Goal: Task Accomplishment & Management: Complete application form

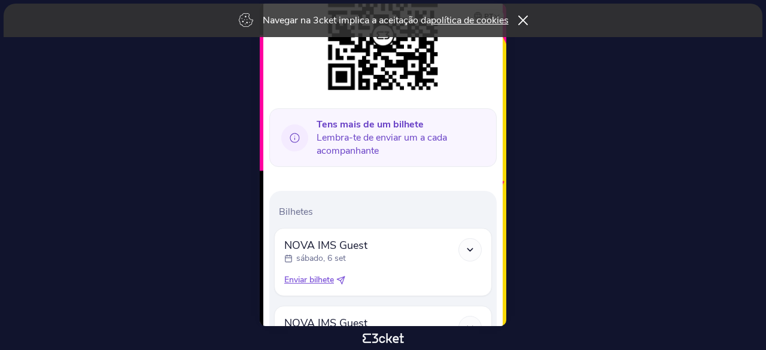
scroll to position [294, 0]
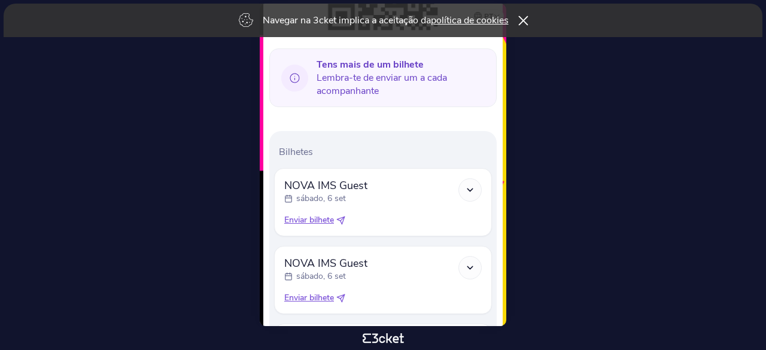
click at [527, 19] on icon at bounding box center [523, 21] width 10 height 10
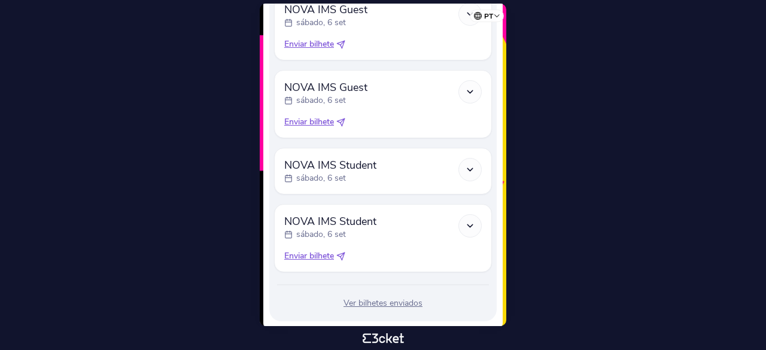
scroll to position [474, 0]
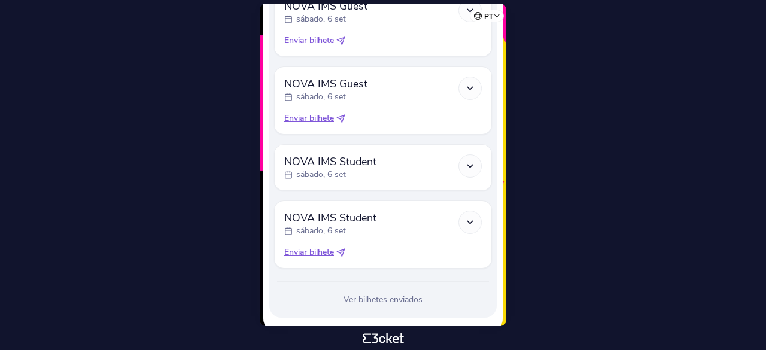
click at [469, 161] on icon at bounding box center [470, 166] width 10 height 10
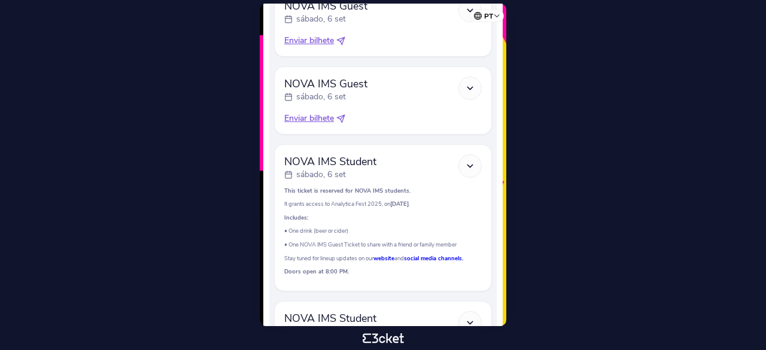
click at [469, 161] on icon at bounding box center [470, 166] width 10 height 10
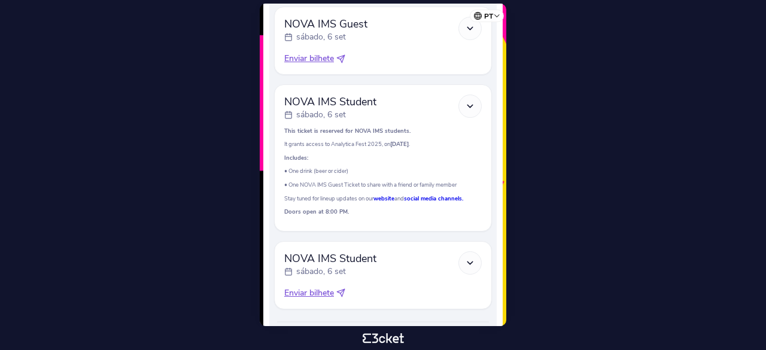
click at [467, 251] on div at bounding box center [469, 262] width 23 height 23
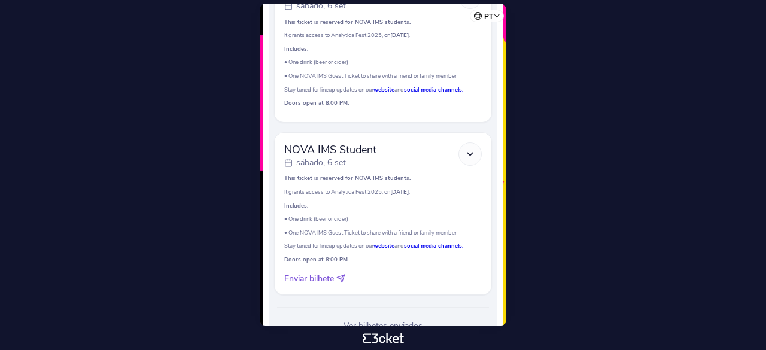
scroll to position [653, 0]
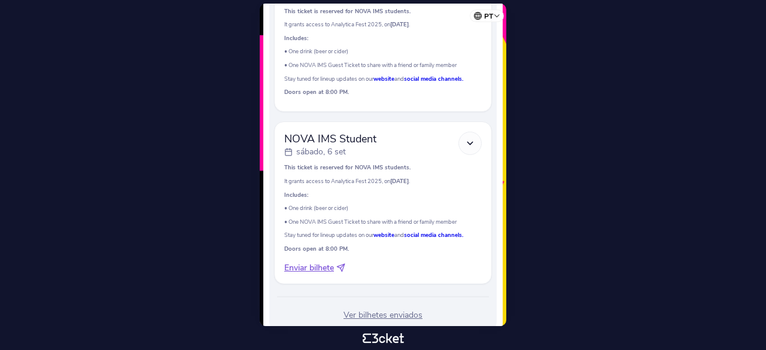
click at [343, 263] on icon at bounding box center [340, 267] width 9 height 9
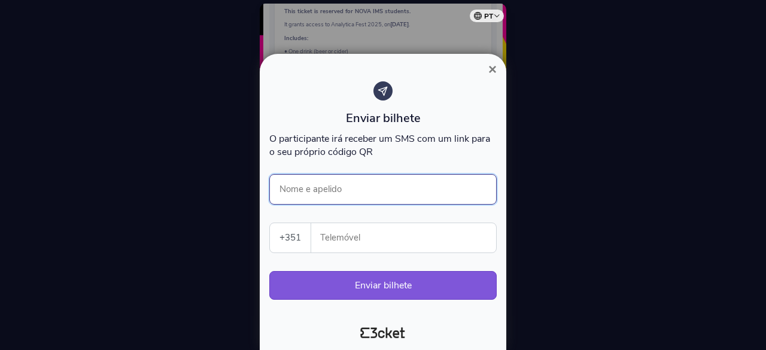
click at [355, 193] on input "Nome e apelido" at bounding box center [382, 189] width 227 height 31
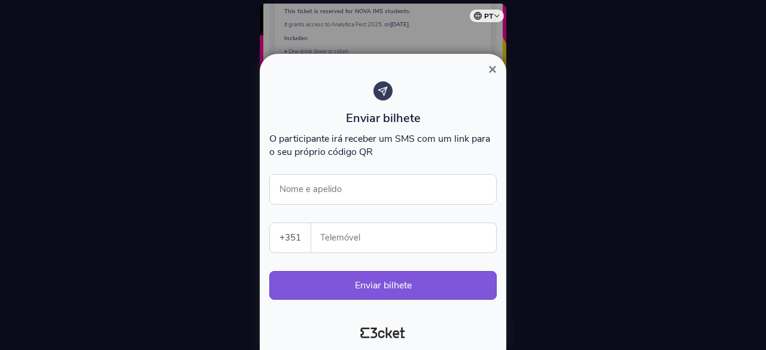
click at [539, 214] on div at bounding box center [383, 175] width 766 height 350
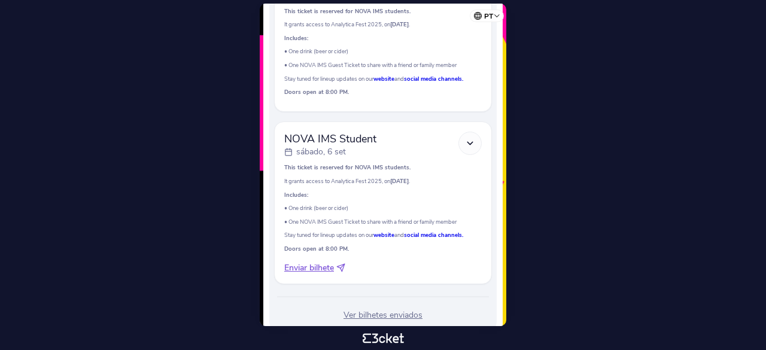
click at [471, 132] on div at bounding box center [469, 143] width 23 height 23
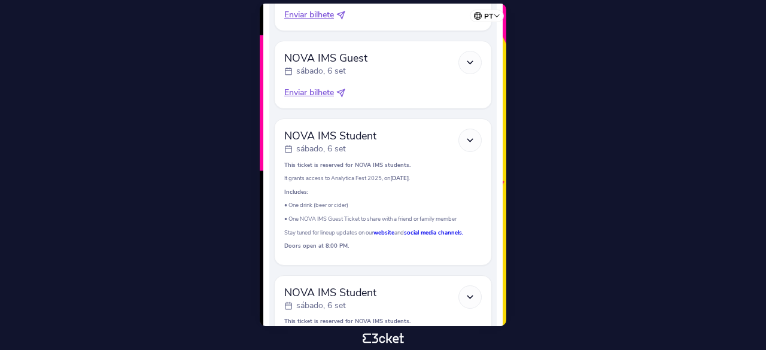
scroll to position [672, 0]
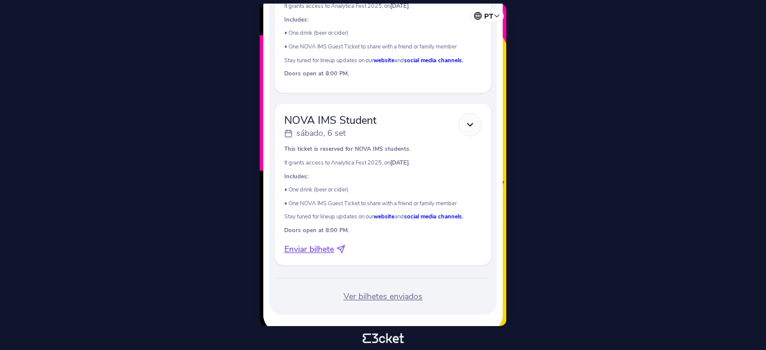
click at [308, 244] on span "Enviar bilhete" at bounding box center [309, 250] width 50 height 12
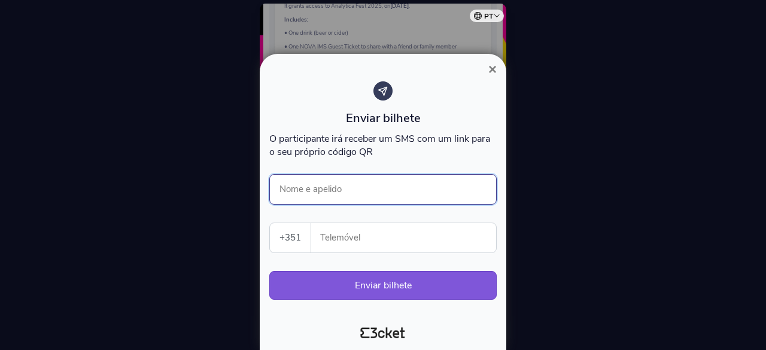
click at [377, 175] on input "Nome e apelido" at bounding box center [382, 189] width 227 height 31
type input "Bárbara Soares"
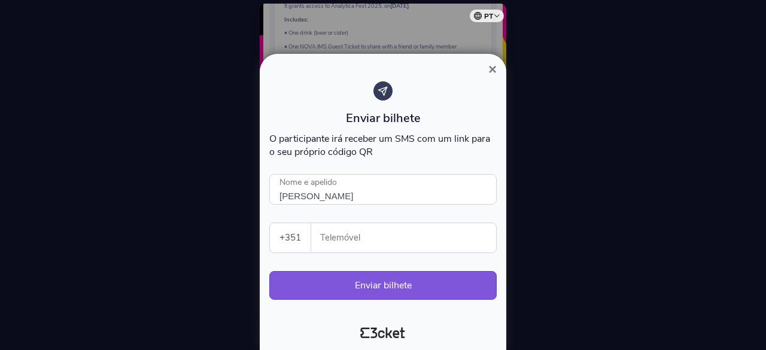
click at [368, 239] on input "Telemóvel" at bounding box center [408, 237] width 175 height 29
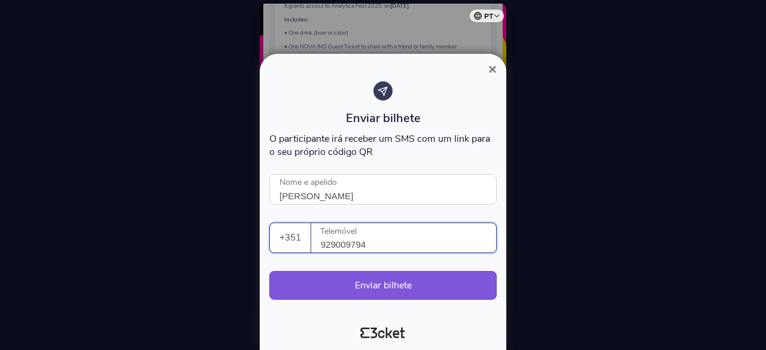
type input "929009794"
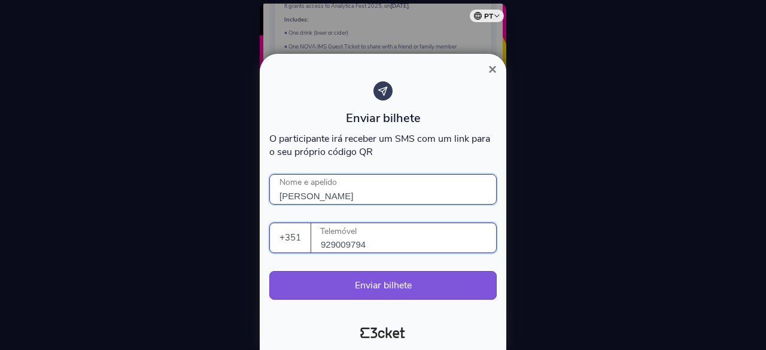
click at [453, 196] on input "Bárbara Soares" at bounding box center [382, 189] width 227 height 31
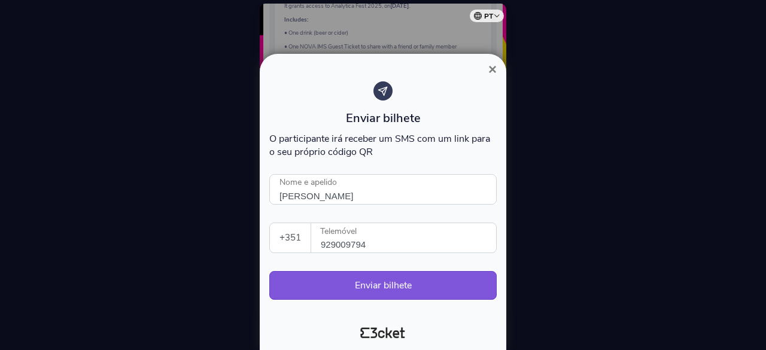
click at [406, 212] on div "Enviar bilhete O participante irá receber um SMS com um link para o seu próprio…" at bounding box center [382, 196] width 227 height 230
click at [421, 283] on button "Enviar bilhete" at bounding box center [382, 285] width 227 height 29
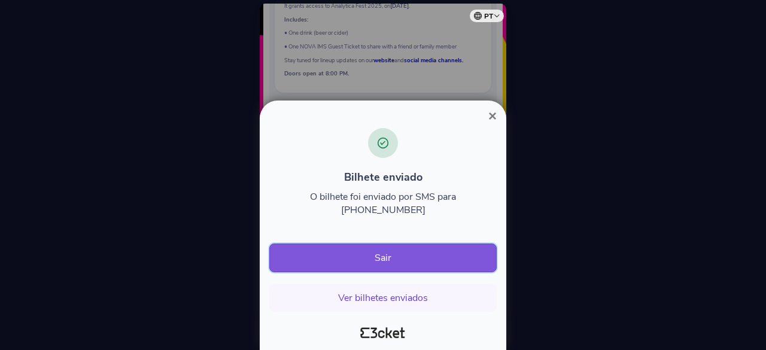
click at [412, 256] on button "Sair" at bounding box center [382, 258] width 227 height 29
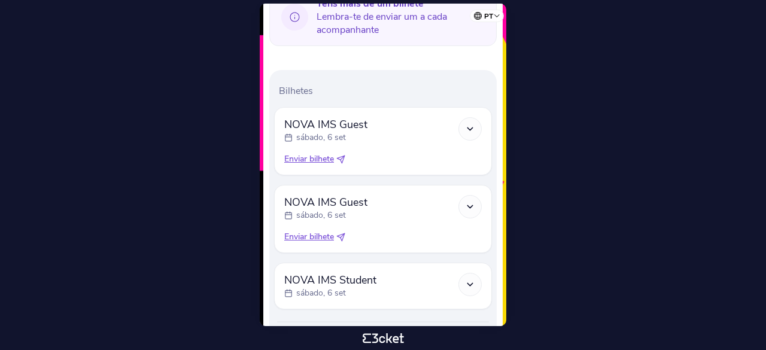
scroll to position [336, 0]
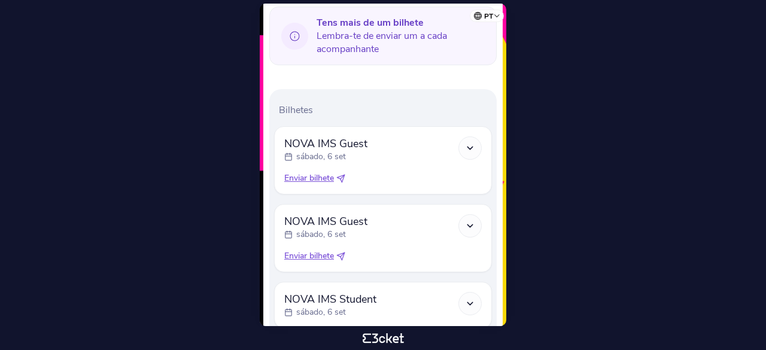
click at [318, 250] on span "Enviar bilhete" at bounding box center [309, 256] width 50 height 12
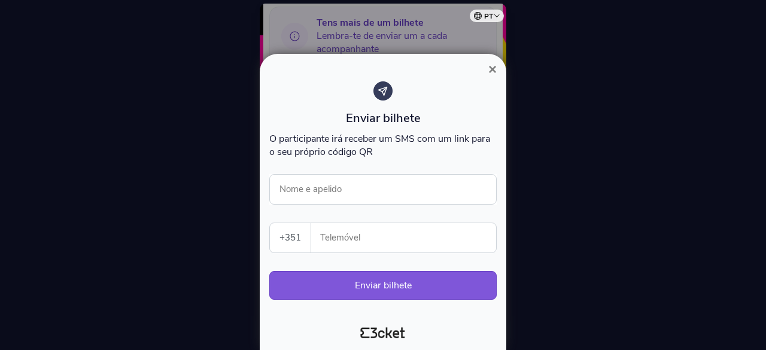
click at [452, 173] on div "Enviar bilhete O participante irá receber um SMS com um link para o seu próprio…" at bounding box center [382, 196] width 227 height 230
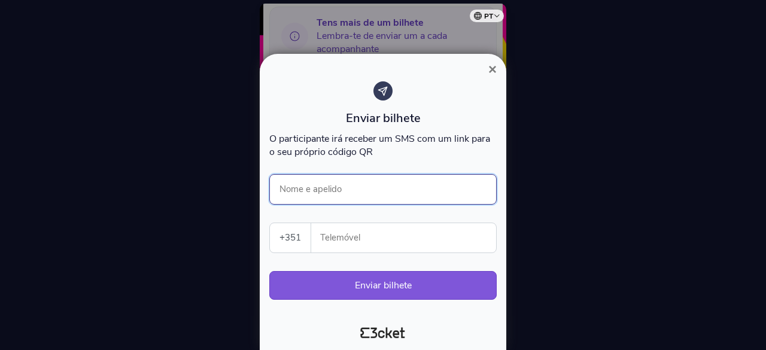
click at [395, 184] on input "Nome e apelido" at bounding box center [382, 189] width 227 height 31
type input "[PERSON_NAME]"
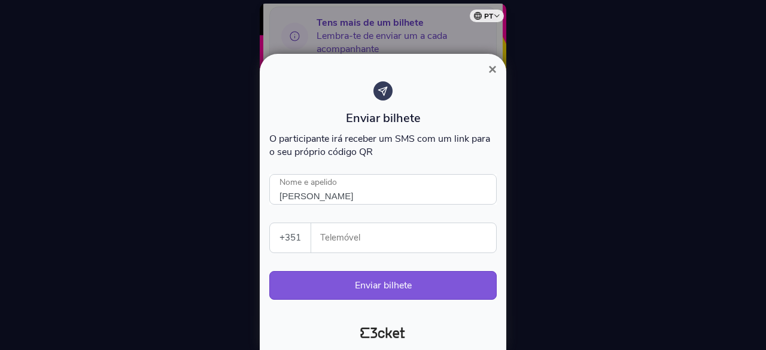
click at [390, 237] on input "Telemóvel" at bounding box center [408, 237] width 175 height 29
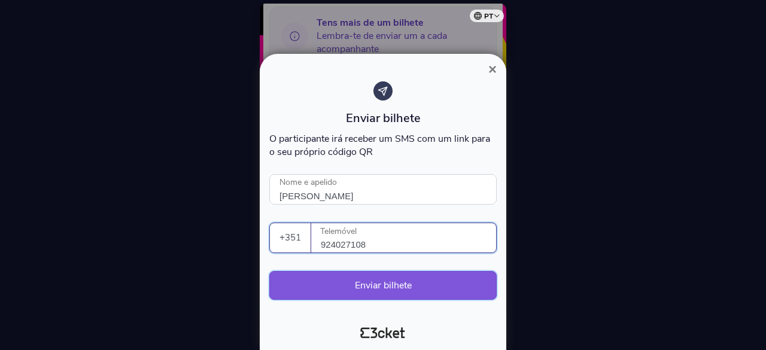
type input "924027108"
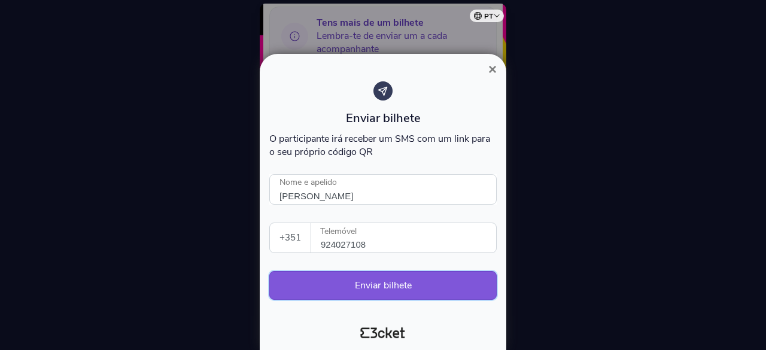
click at [406, 290] on button "Enviar bilhete" at bounding box center [382, 285] width 227 height 29
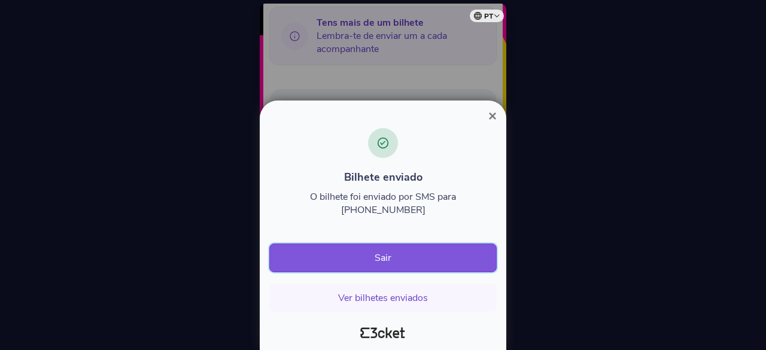
click at [388, 263] on button "Sair" at bounding box center [382, 258] width 227 height 29
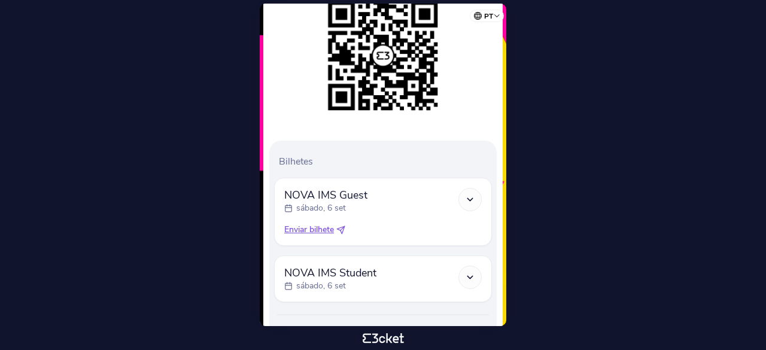
scroll to position [250, 0]
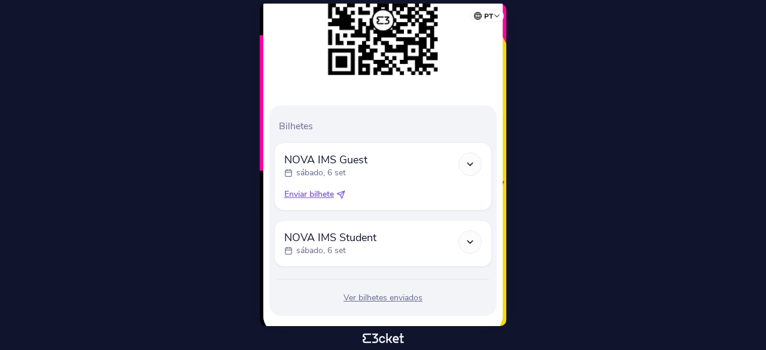
click at [341, 190] on icon at bounding box center [340, 194] width 9 height 9
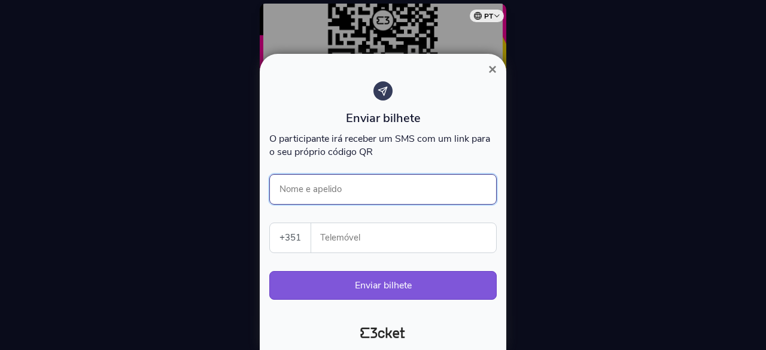
click at [349, 194] on input "Nome e apelido" at bounding box center [382, 189] width 227 height 31
type input "[PERSON_NAME]"
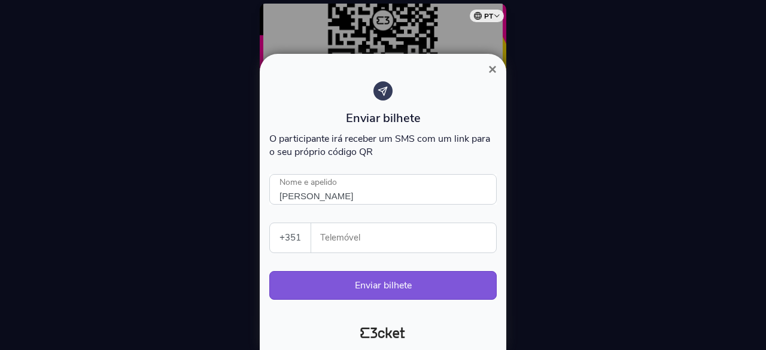
click at [359, 247] on input "Telemóvel" at bounding box center [408, 237] width 175 height 29
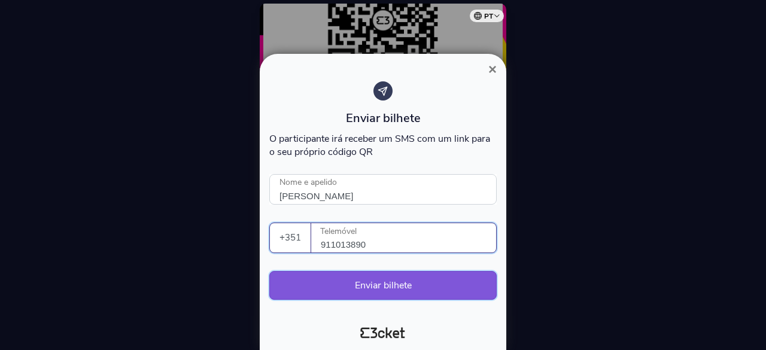
type input "911013890"
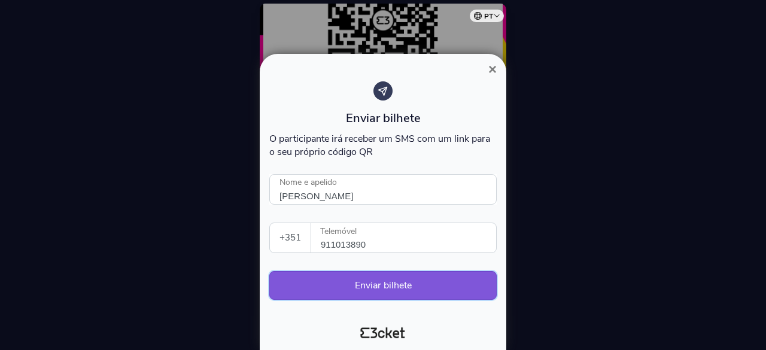
click at [418, 285] on button "Enviar bilhete" at bounding box center [382, 285] width 227 height 29
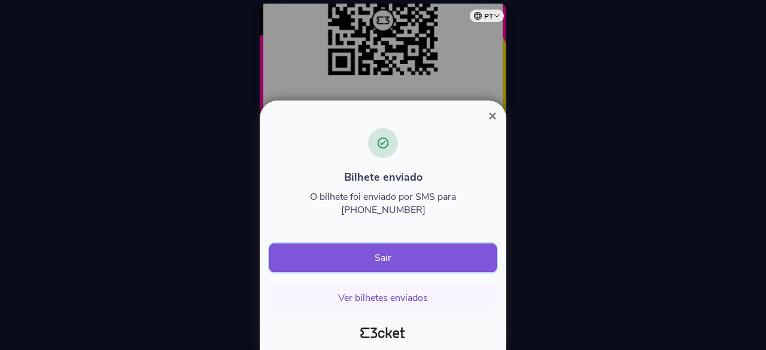
click at [412, 257] on button "Sair" at bounding box center [382, 258] width 227 height 29
